Goal: Task Accomplishment & Management: Use online tool/utility

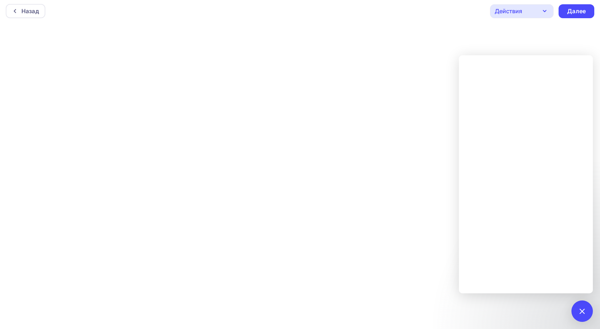
scroll to position [2, 0]
click at [589, 314] on div "5" at bounding box center [581, 311] width 21 height 21
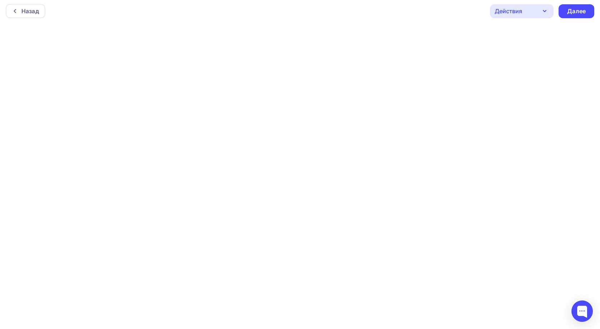
click at [542, 10] on icon "button" at bounding box center [544, 11] width 9 height 9
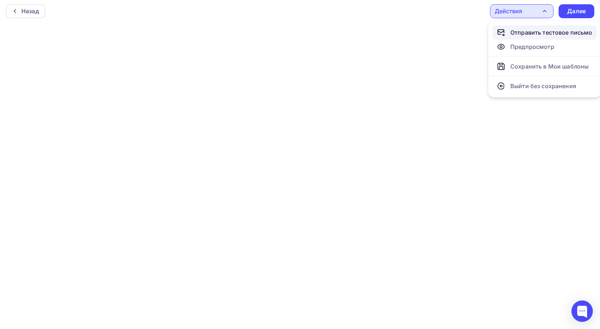
click at [526, 34] on div "Отправить тестовое письмо" at bounding box center [551, 32] width 82 height 9
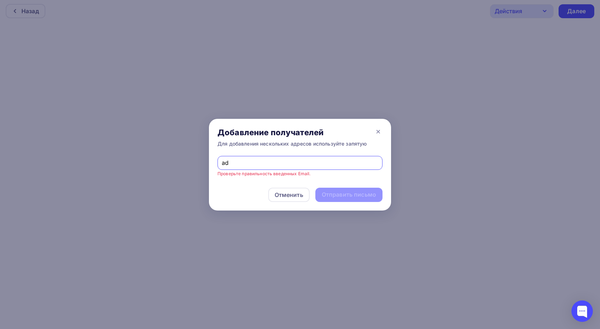
type input "a"
type input "з"
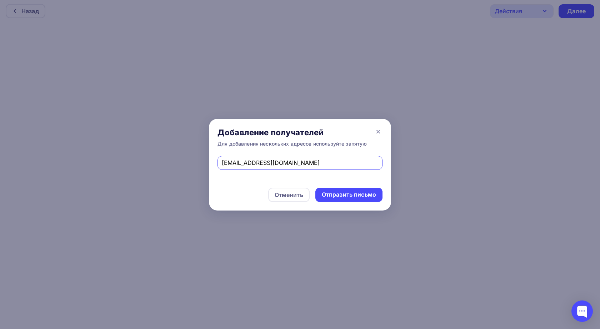
type input "[EMAIL_ADDRESS][DOMAIN_NAME]"
click at [337, 140] on div "Для добавления нескольких адресов используйте запятую" at bounding box center [291, 143] width 149 height 7
click at [345, 191] on div "Отправить письмо" at bounding box center [349, 195] width 54 height 8
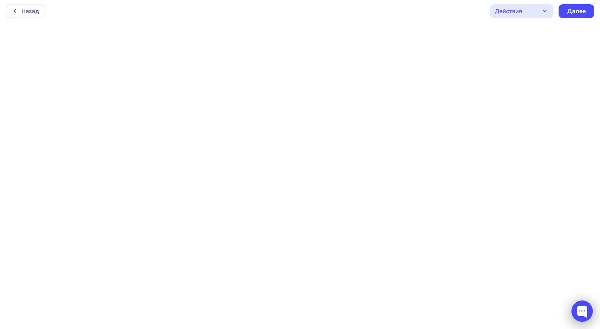
click at [579, 308] on div at bounding box center [581, 311] width 21 height 21
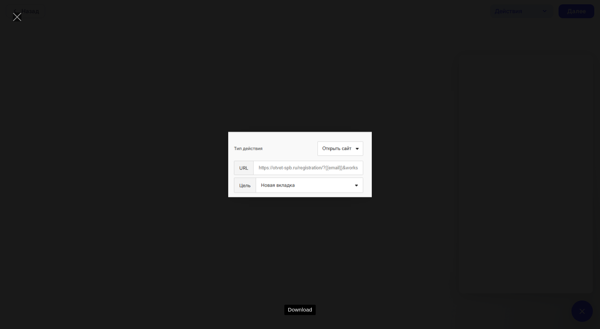
click at [479, 204] on div "Download" at bounding box center [300, 165] width 578 height 308
click at [504, 221] on div "Download" at bounding box center [300, 165] width 578 height 308
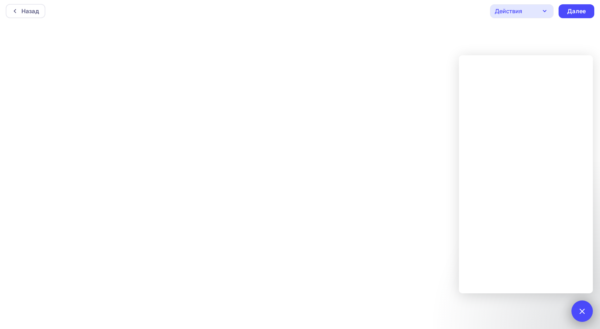
click at [579, 310] on div at bounding box center [582, 311] width 10 height 10
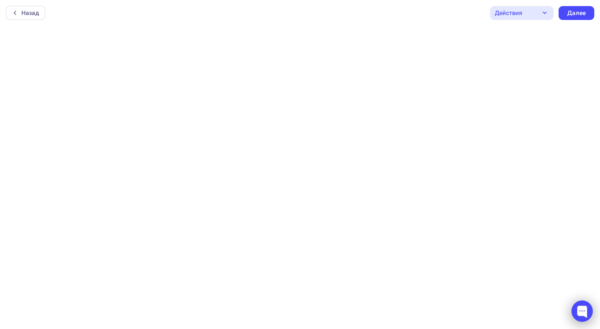
scroll to position [0, 0]
click at [584, 307] on div at bounding box center [581, 311] width 21 height 21
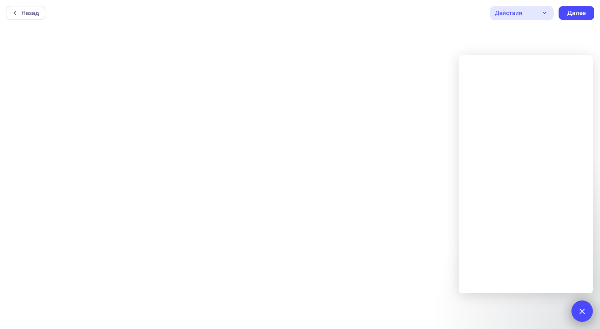
click at [579, 310] on div at bounding box center [582, 311] width 10 height 10
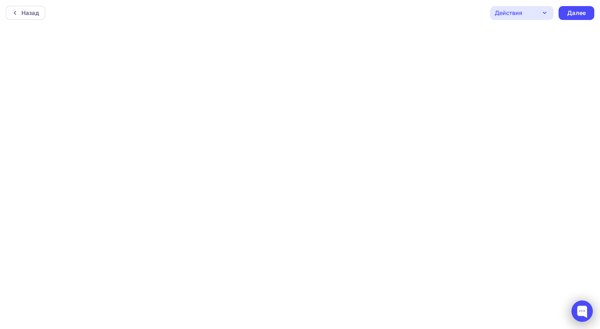
click at [580, 310] on div at bounding box center [581, 311] width 21 height 21
